Goal: Transaction & Acquisition: Book appointment/travel/reservation

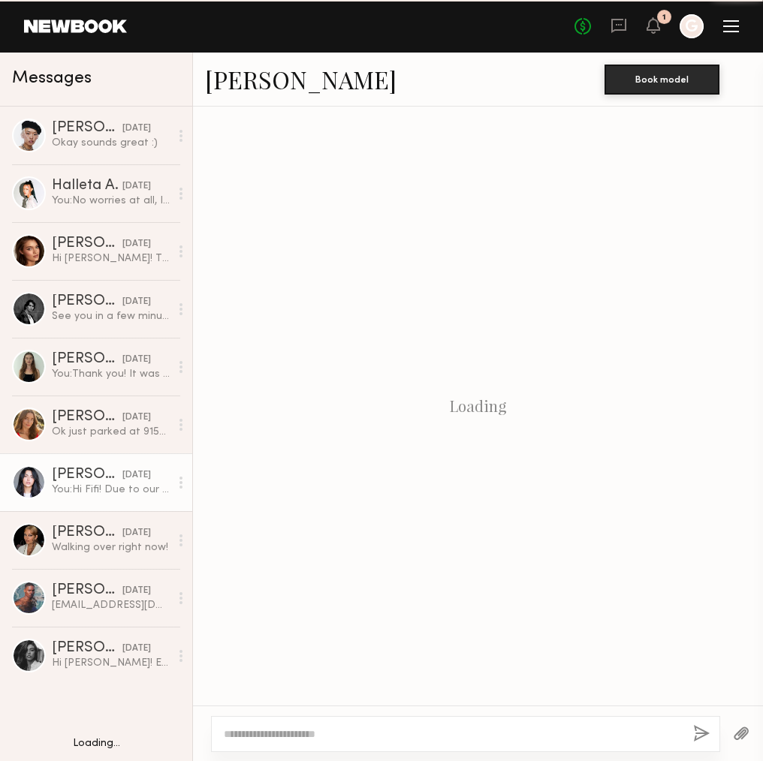
scroll to position [954, 0]
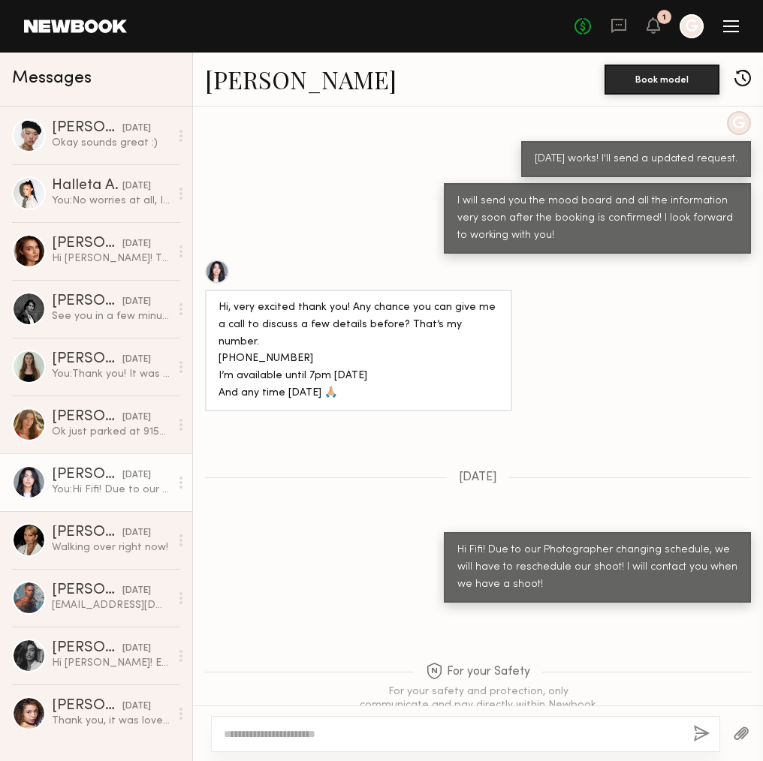
click at [665, 35] on div "No fees up to $5,000 1 G" at bounding box center [656, 26] width 164 height 24
click at [656, 32] on icon at bounding box center [654, 25] width 14 height 17
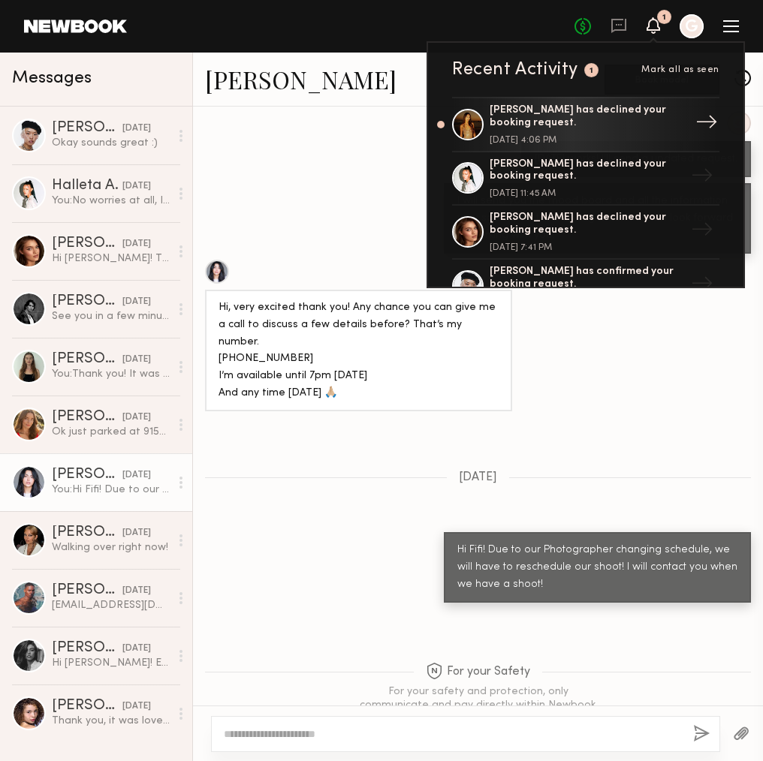
click at [623, 126] on div "[PERSON_NAME] has declined your booking request." at bounding box center [587, 117] width 195 height 26
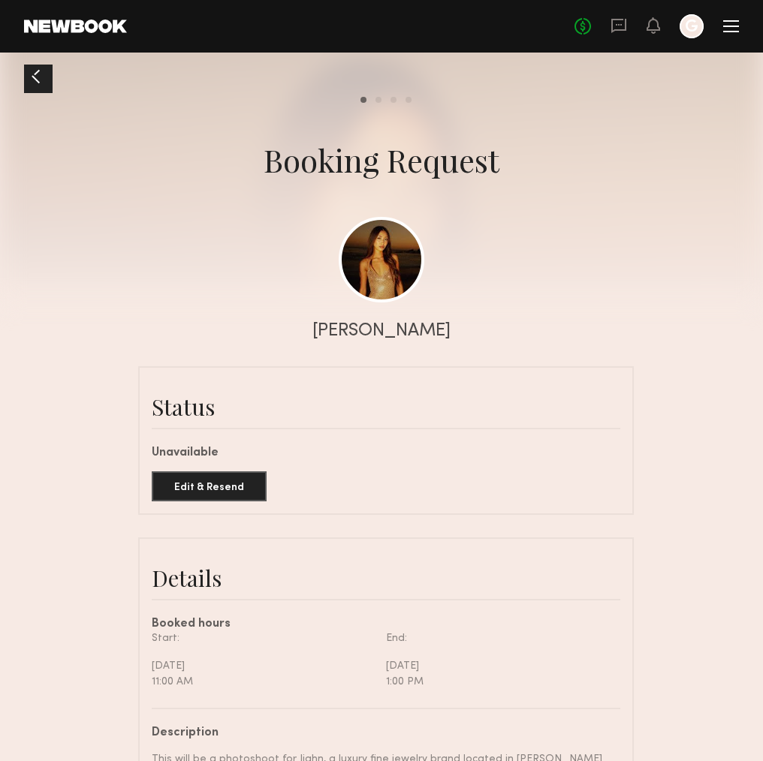
click at [41, 79] on div at bounding box center [36, 77] width 24 height 24
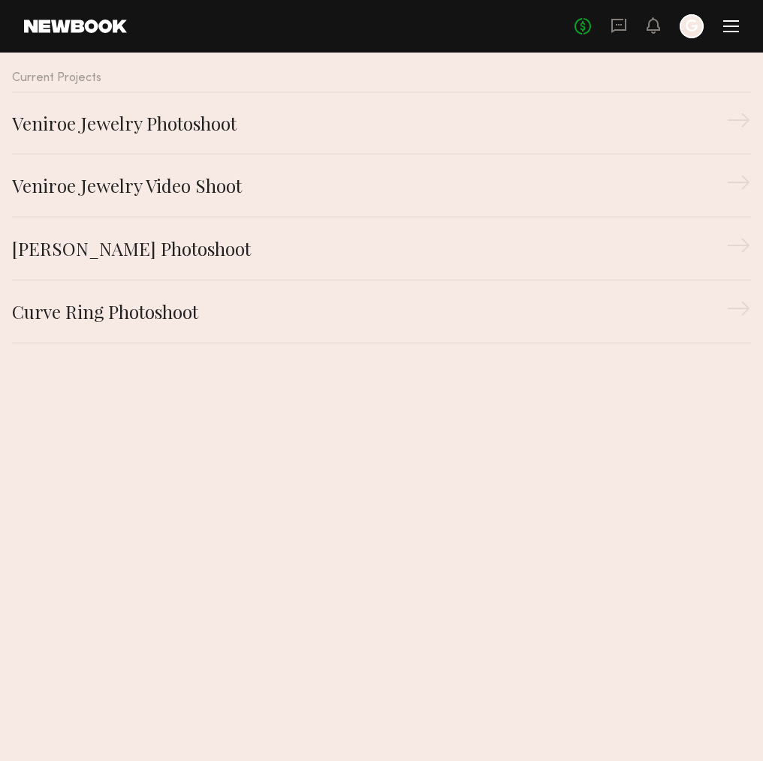
click at [639, 24] on div "No fees up to $5,000 G" at bounding box center [656, 26] width 164 height 24
click at [101, 24] on link at bounding box center [75, 27] width 103 height 14
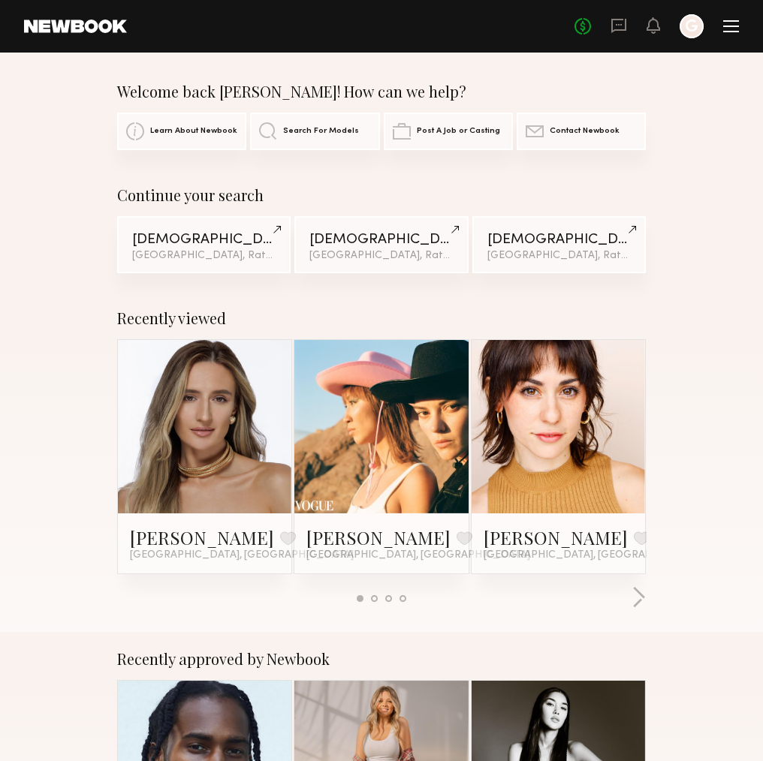
click at [375, 599] on div at bounding box center [374, 599] width 7 height 7
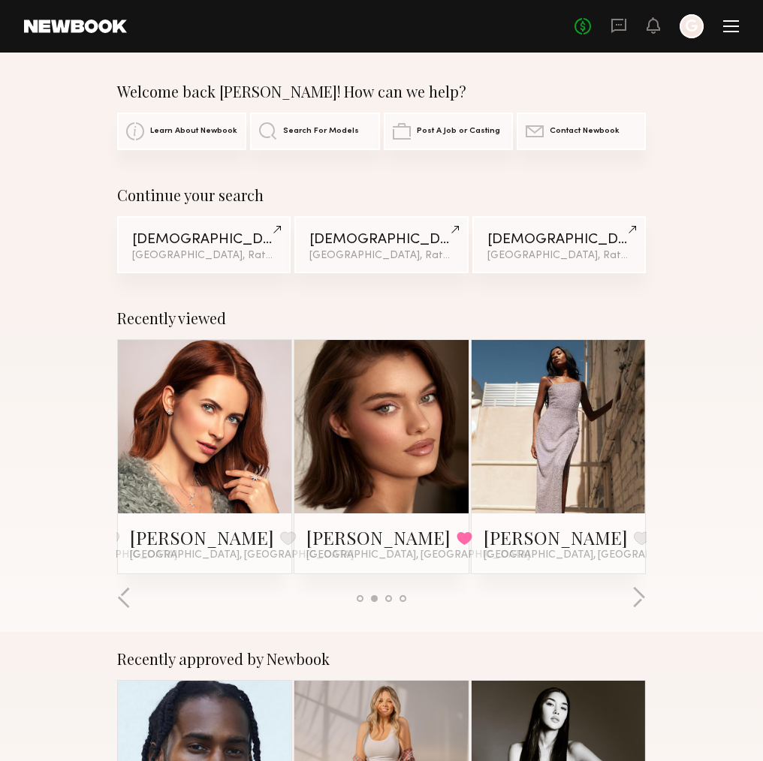
click at [387, 598] on div at bounding box center [388, 599] width 7 height 7
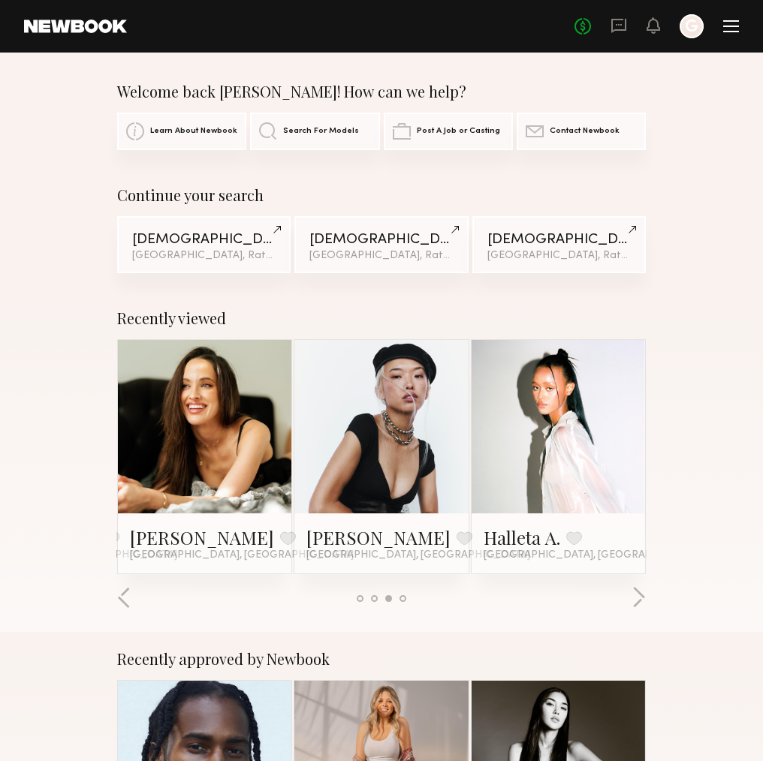
click at [316, 131] on span "Search For Models" at bounding box center [321, 131] width 76 height 9
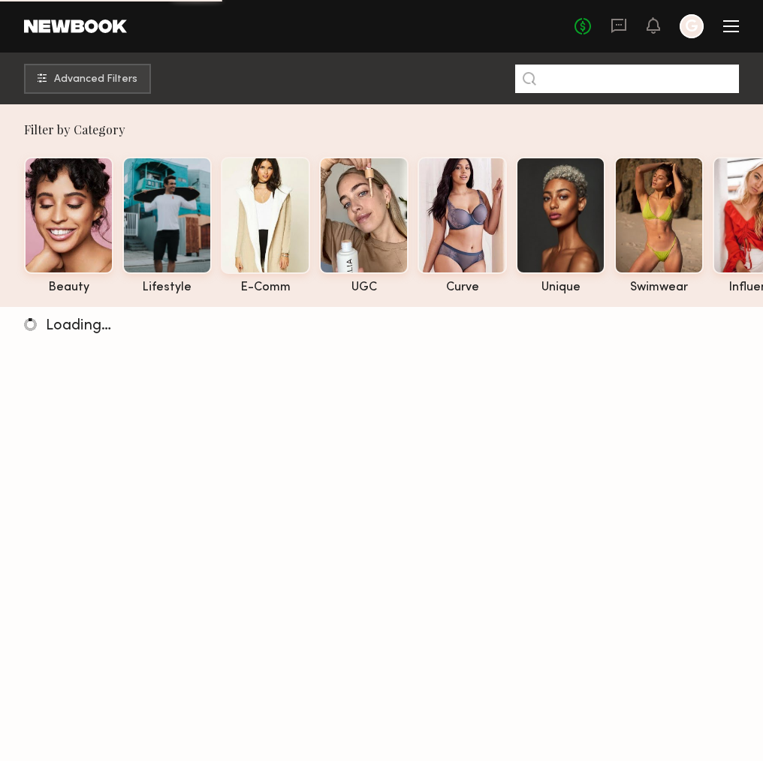
click at [615, 86] on input at bounding box center [627, 79] width 224 height 29
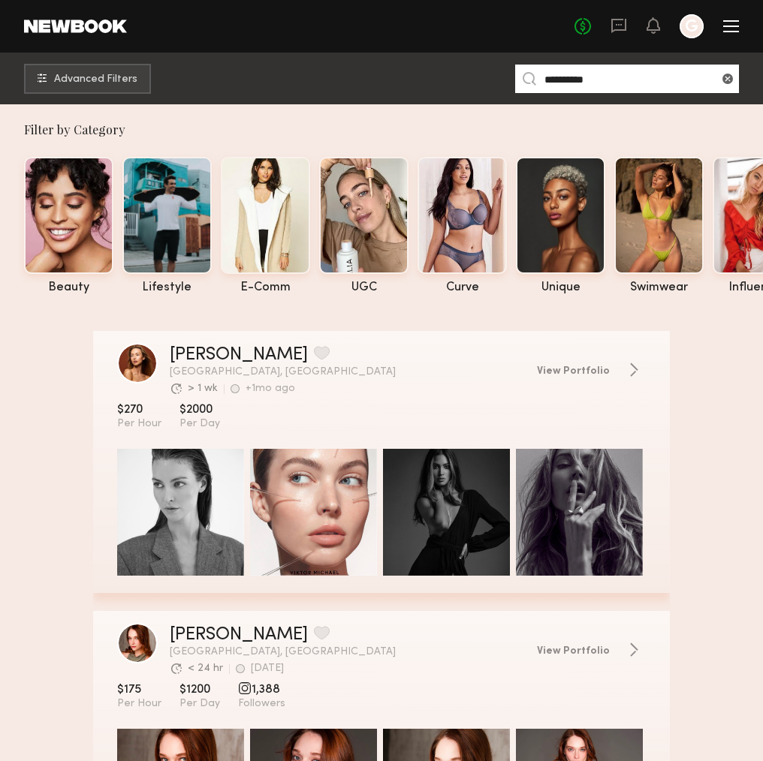
type input "**********"
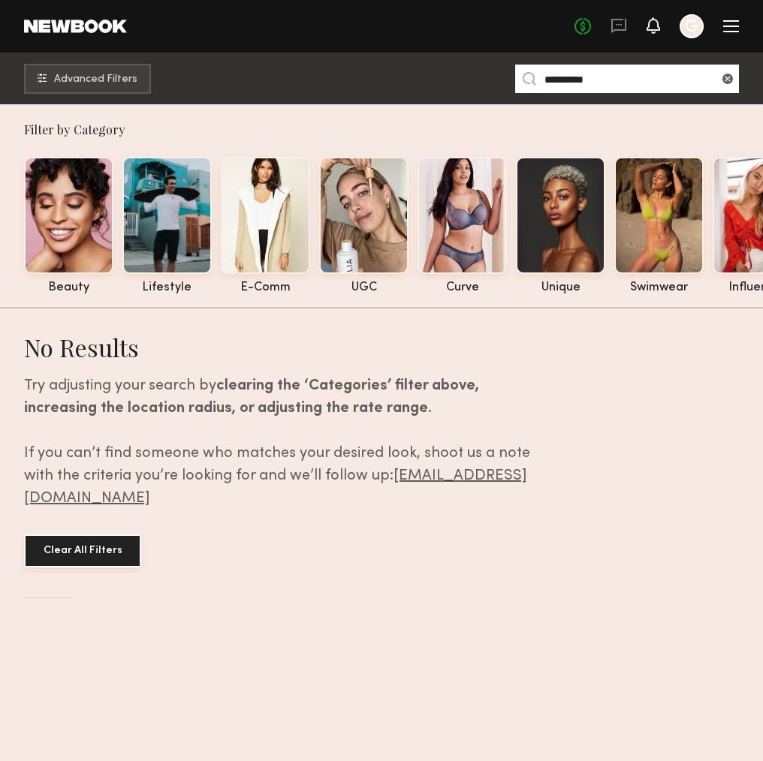
click at [656, 25] on icon at bounding box center [653, 25] width 12 height 11
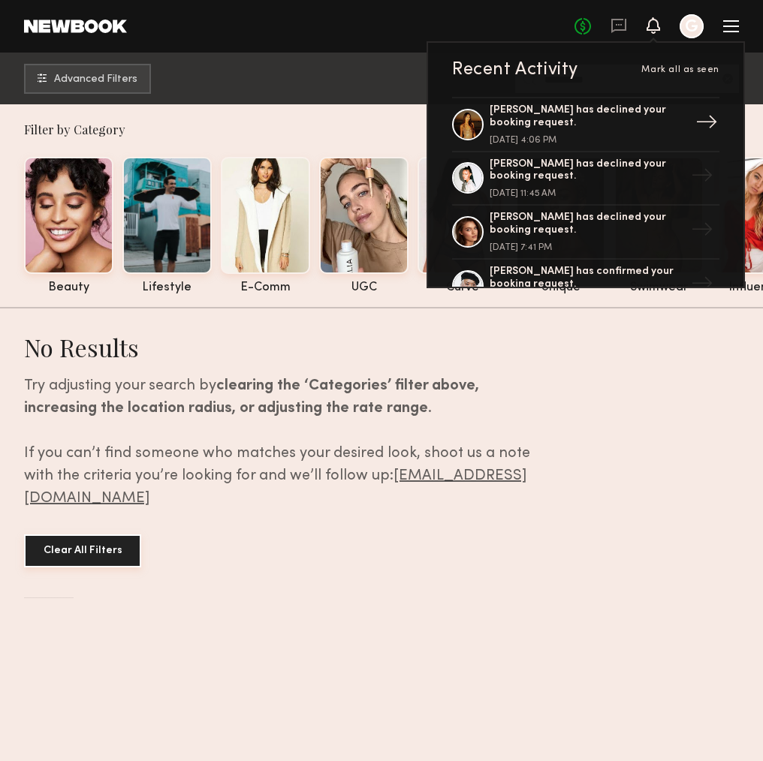
click at [620, 113] on div "[PERSON_NAME] has declined your booking request." at bounding box center [587, 117] width 195 height 26
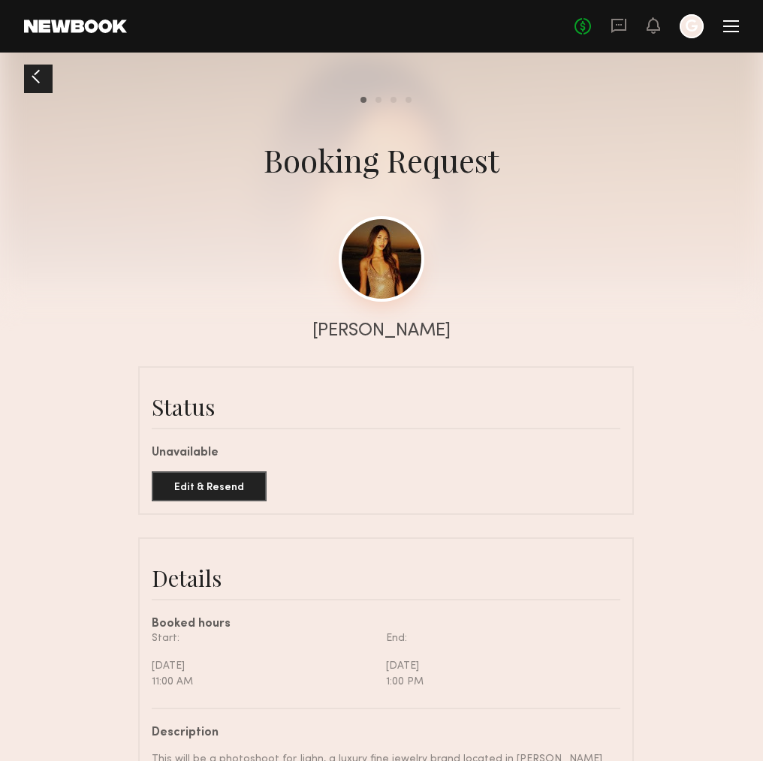
click at [386, 255] on link at bounding box center [382, 259] width 86 height 86
drag, startPoint x: 228, startPoint y: 457, endPoint x: 154, endPoint y: 454, distance: 74.4
click at [154, 454] on div "Unavailable" at bounding box center [386, 454] width 469 height 12
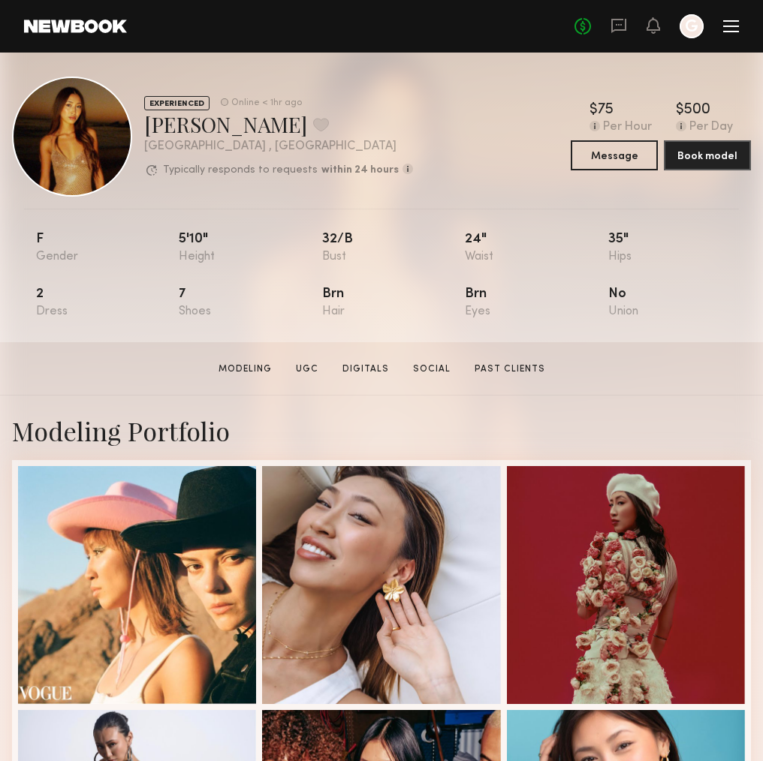
click at [93, 26] on link at bounding box center [75, 27] width 103 height 14
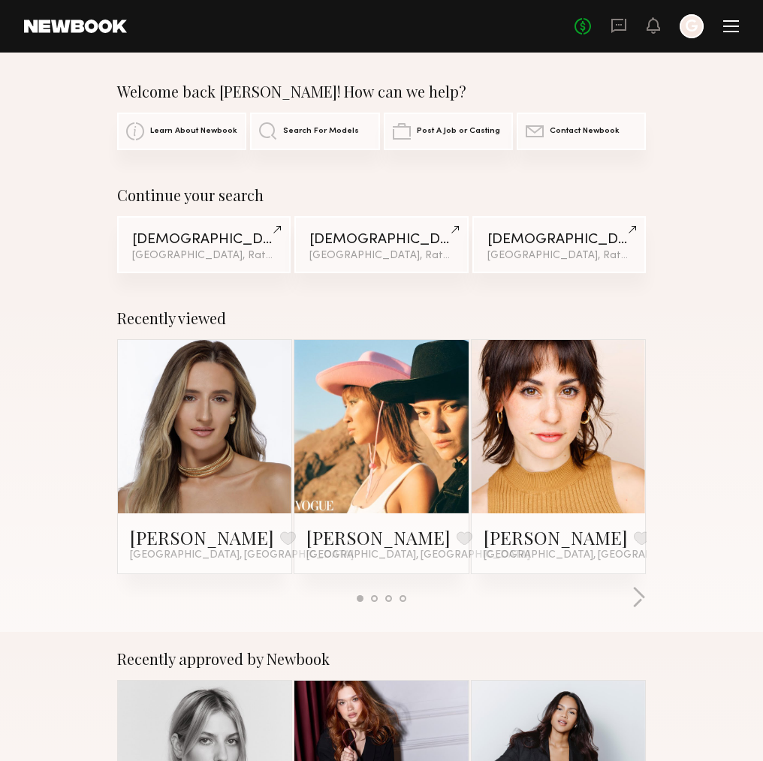
click at [375, 599] on div at bounding box center [374, 599] width 7 height 7
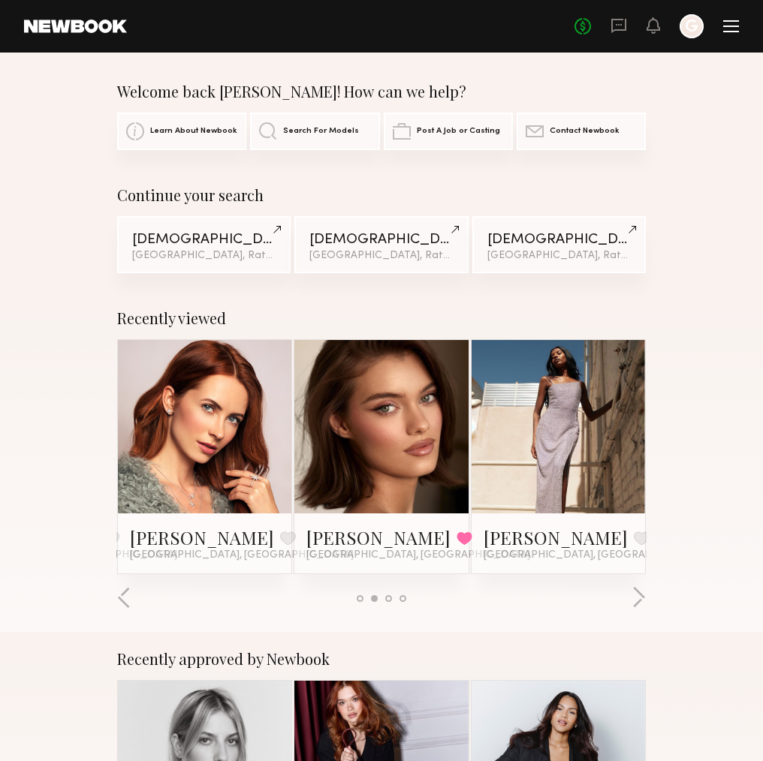
click at [388, 600] on div at bounding box center [388, 599] width 7 height 7
